Goal: Check status: Check status

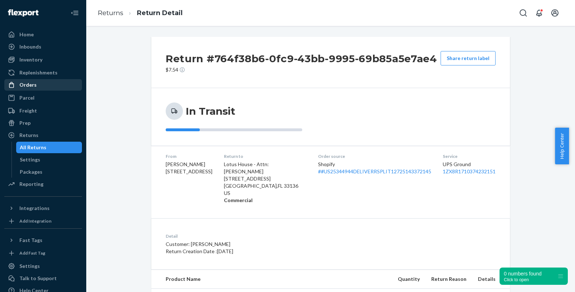
click at [38, 86] on div "Orders" at bounding box center [43, 85] width 76 height 10
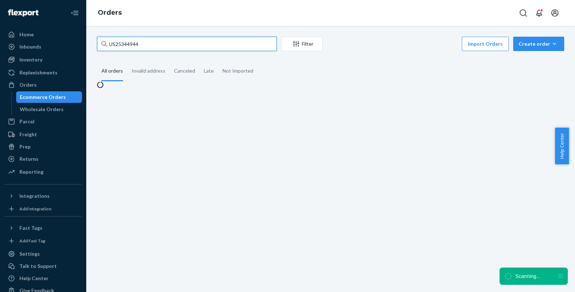
drag, startPoint x: 142, startPoint y: 41, endPoint x: 88, endPoint y: 41, distance: 54.3
click at [88, 41] on div "US25344944 Filter Import Orders Create order Ecommerce order Removal order All …" at bounding box center [330, 159] width 489 height 266
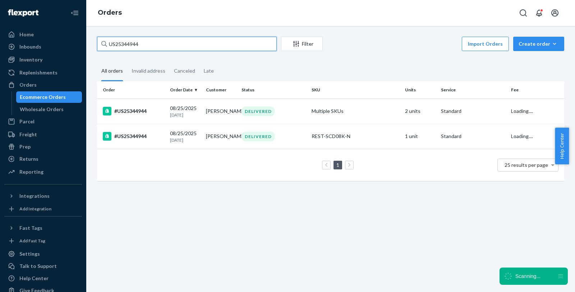
paste input "#US25344951"
type input "#US25344951"
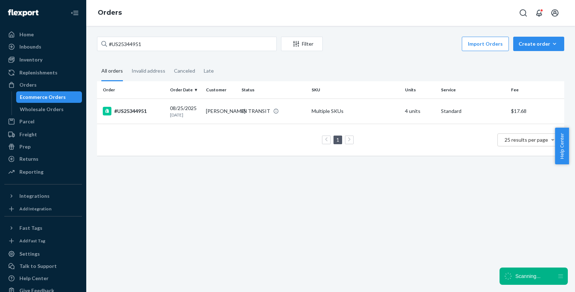
drag, startPoint x: 126, startPoint y: 110, endPoint x: 324, endPoint y: 132, distance: 198.8
click at [126, 110] on div "#US25344951" at bounding box center [133, 111] width 61 height 9
click at [126, 110] on div "#US25344951 Filter Import Orders Create order Ecommerce order Removal order All…" at bounding box center [330, 159] width 489 height 266
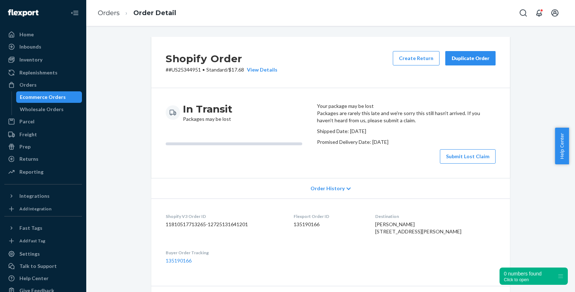
drag, startPoint x: 270, startPoint y: 142, endPoint x: 294, endPoint y: 139, distance: 24.0
click at [270, 142] on div at bounding box center [234, 143] width 137 height 3
drag, startPoint x: 400, startPoint y: 112, endPoint x: 320, endPoint y: 116, distance: 80.2
click at [320, 110] on header "Your package may be lost" at bounding box center [406, 105] width 179 height 7
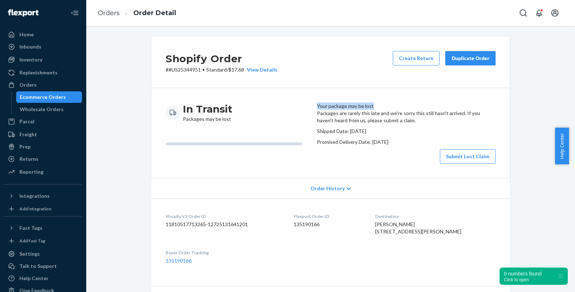
copy header "Your package may be lost"
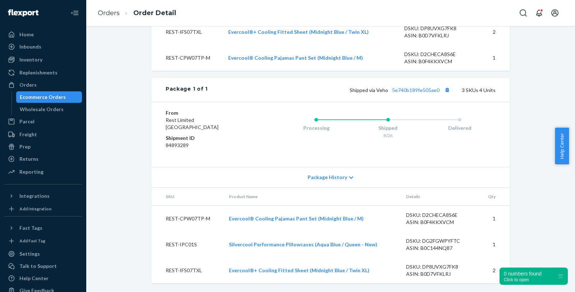
scroll to position [344, 0]
click at [404, 92] on link "5e740b189fe505ae0" at bounding box center [415, 90] width 47 height 6
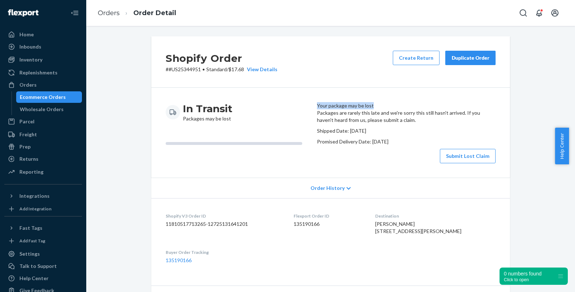
scroll to position [0, 0]
